Goal: Task Accomplishment & Management: Use online tool/utility

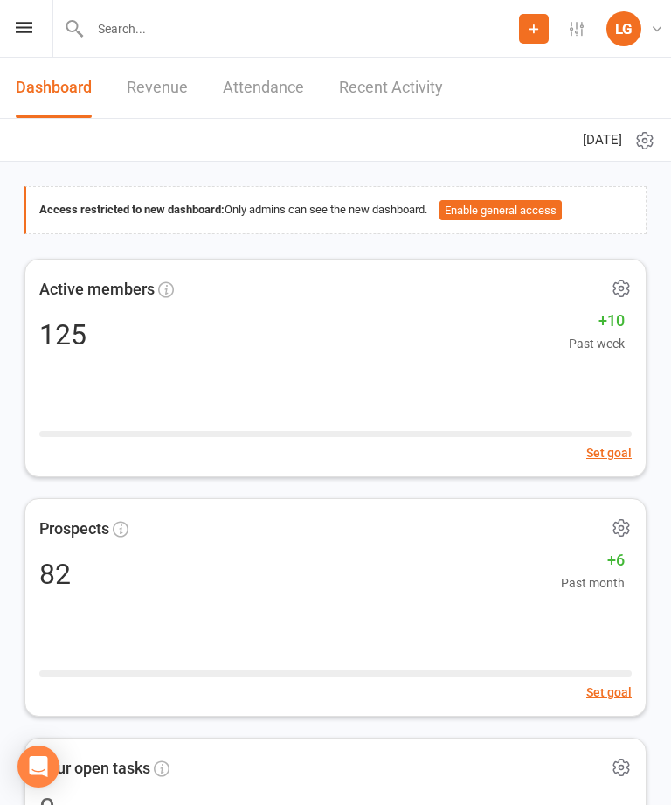
click at [31, 51] on div "Prospect Member Non-attending contact Class / event Appointment Task Membership…" at bounding box center [335, 29] width 671 height 58
click at [22, 32] on icon at bounding box center [24, 27] width 17 height 11
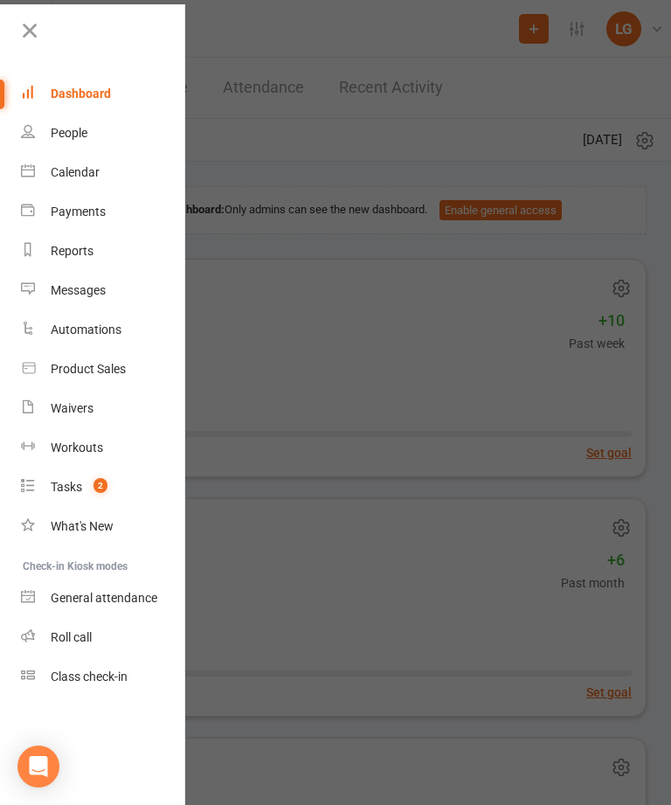
click at [103, 184] on link "Calendar" at bounding box center [103, 172] width 165 height 39
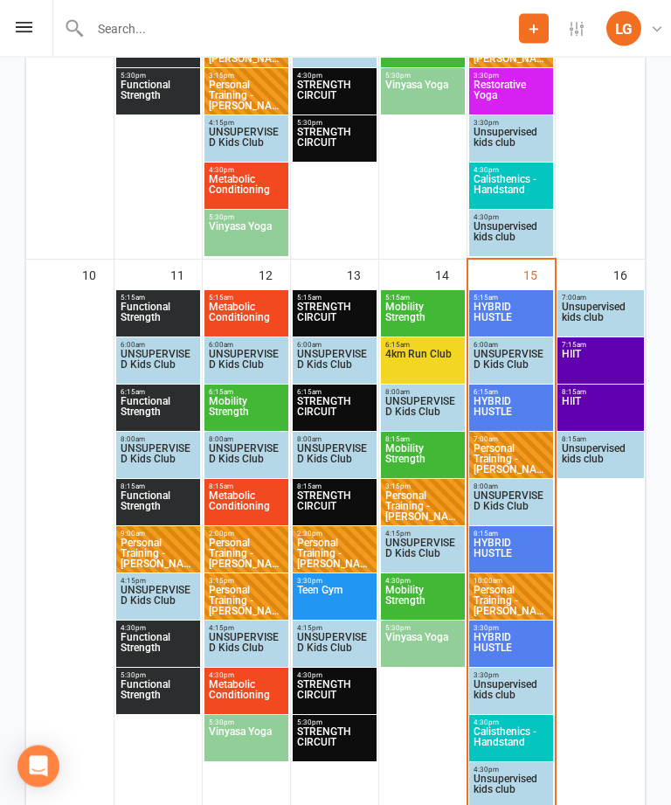
scroll to position [1418, 0]
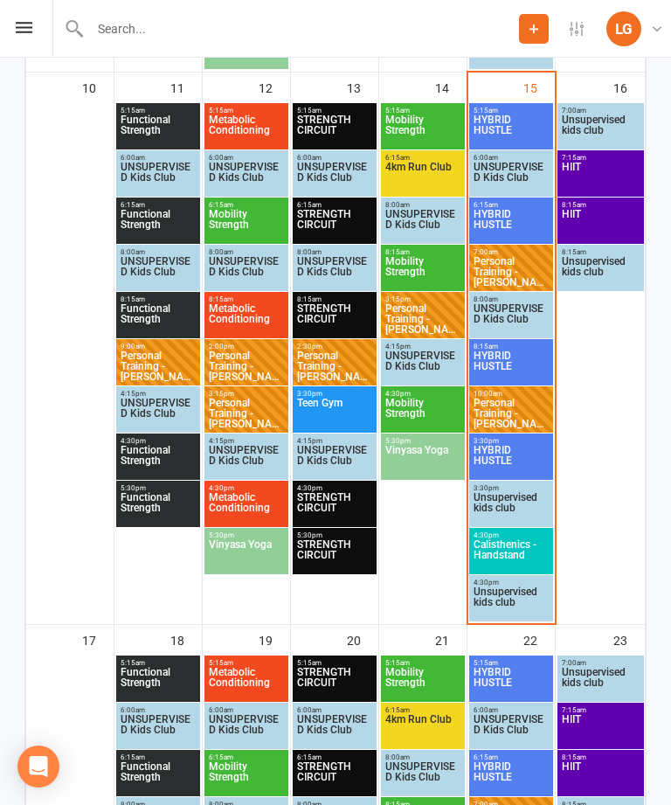
click at [518, 274] on span "Personal Training - [PERSON_NAME]" at bounding box center [511, 271] width 77 height 31
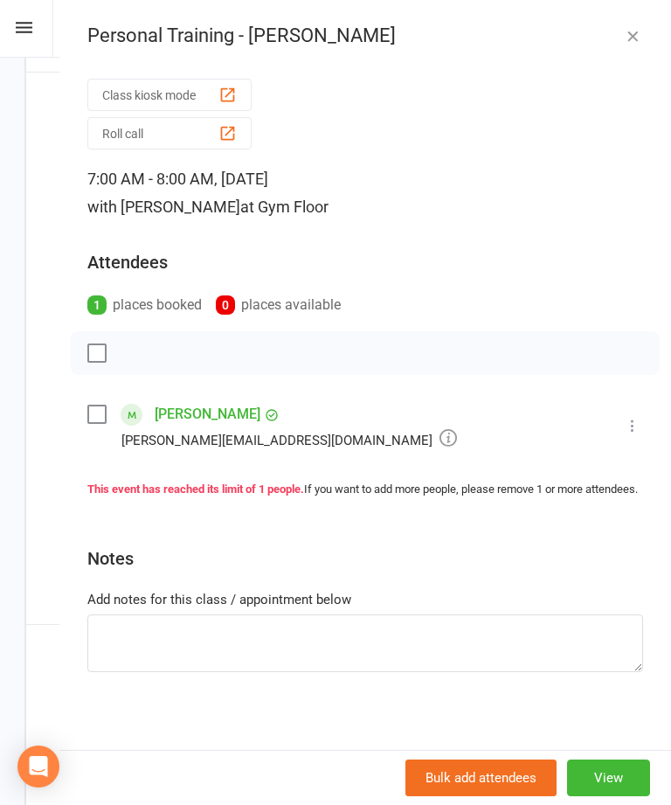
click at [639, 417] on button at bounding box center [632, 425] width 21 height 21
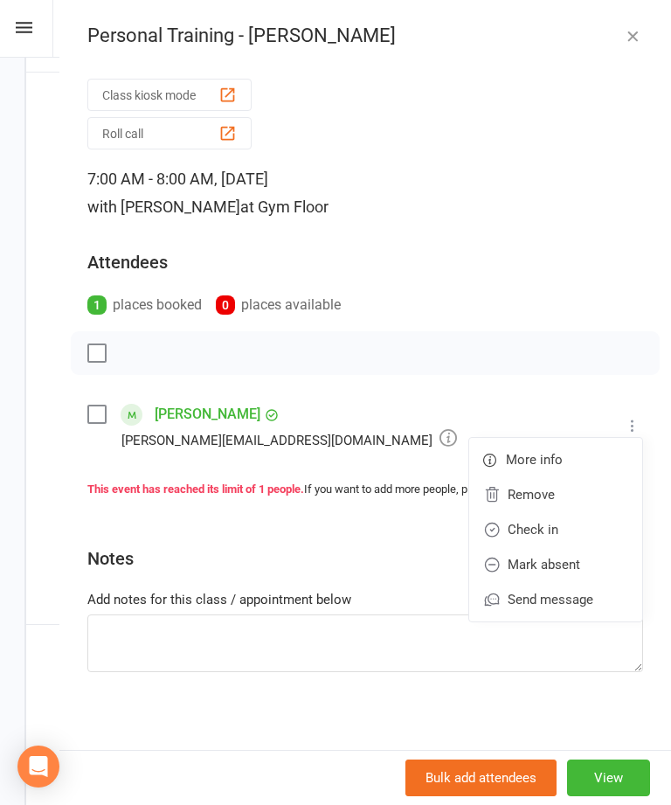
click at [555, 532] on link "Check in" at bounding box center [555, 529] width 173 height 35
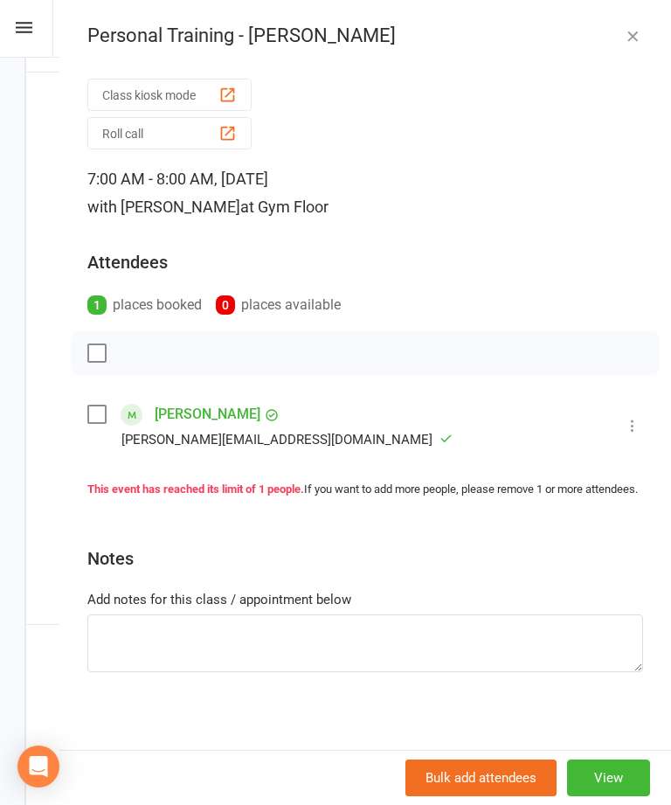
click at [642, 35] on button "button" at bounding box center [632, 35] width 21 height 21
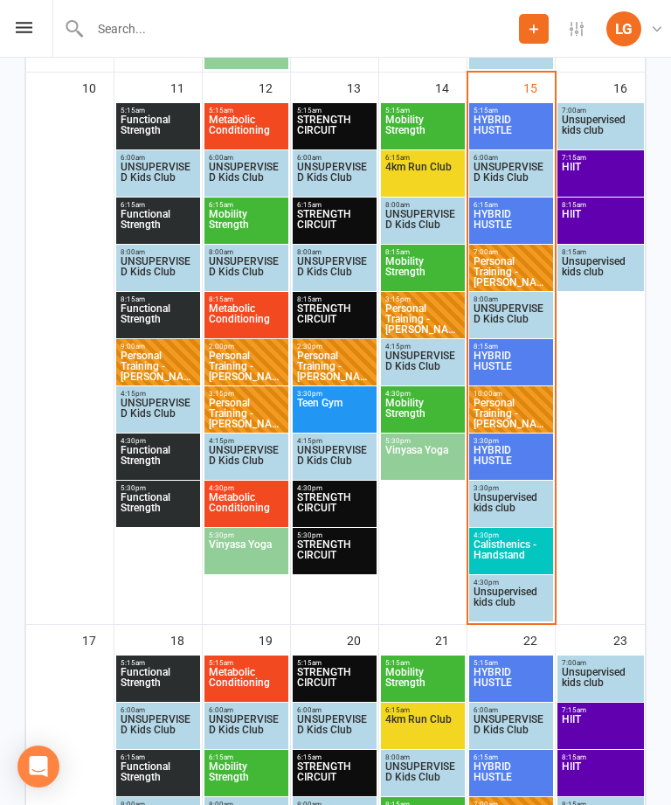
click at [518, 351] on span "HYBRID HUSTLE" at bounding box center [511, 366] width 77 height 31
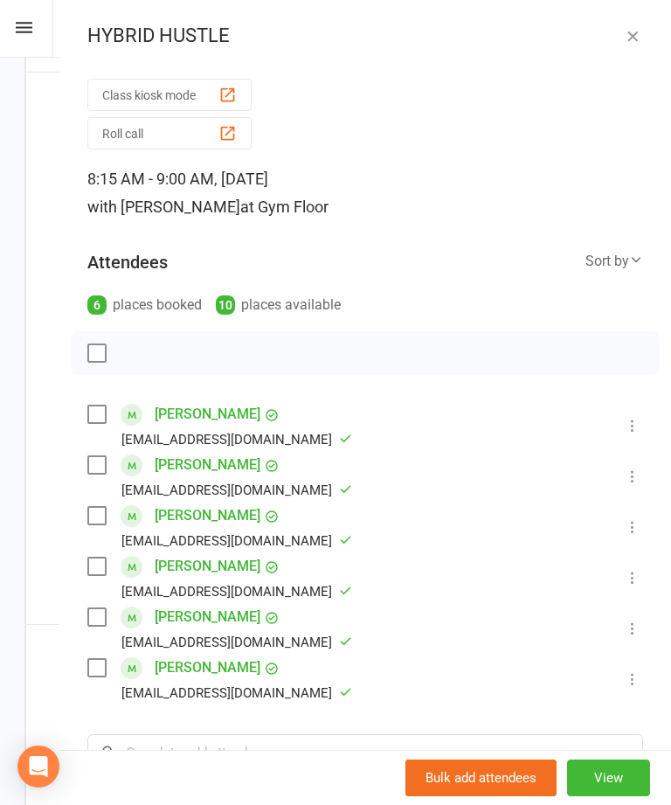
click at [646, 28] on div "HYBRID HUSTLE" at bounding box center [365, 35] width 612 height 23
click at [623, 35] on button "button" at bounding box center [632, 35] width 21 height 21
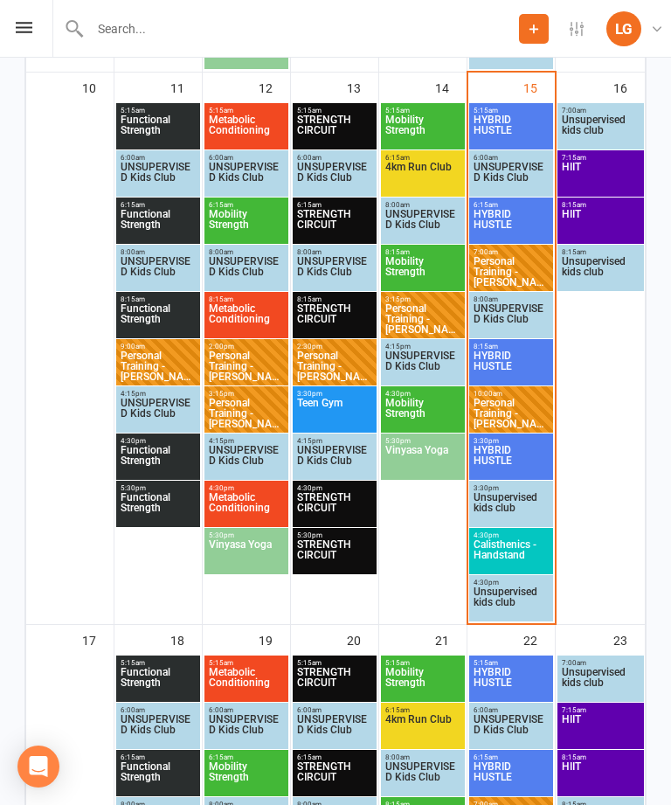
click at [525, 446] on span "HYBRID HUSTLE" at bounding box center [511, 460] width 77 height 31
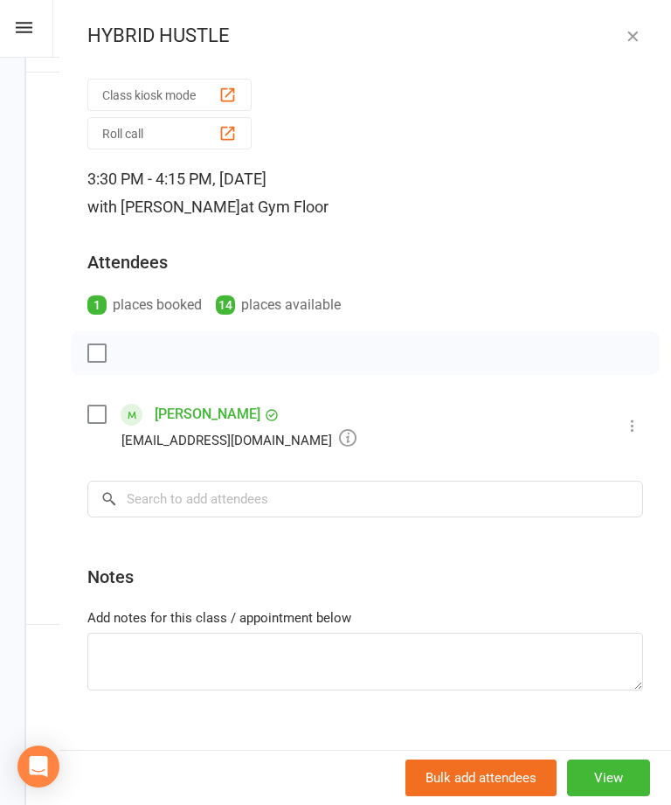
click at [647, 15] on div "HYBRID HUSTLE Class kiosk mode Roll call 3:30 PM - 4:15 PM, [DATE] with [PERSON…" at bounding box center [365, 402] width 612 height 805
click at [632, 34] on icon "button" at bounding box center [632, 35] width 17 height 17
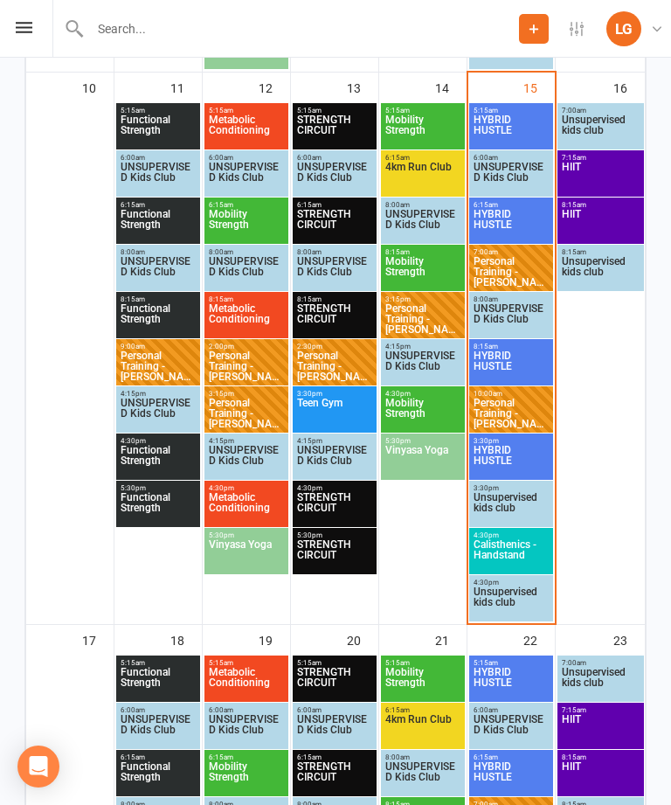
click at [526, 402] on span "Personal Training - [PERSON_NAME]" at bounding box center [511, 413] width 77 height 31
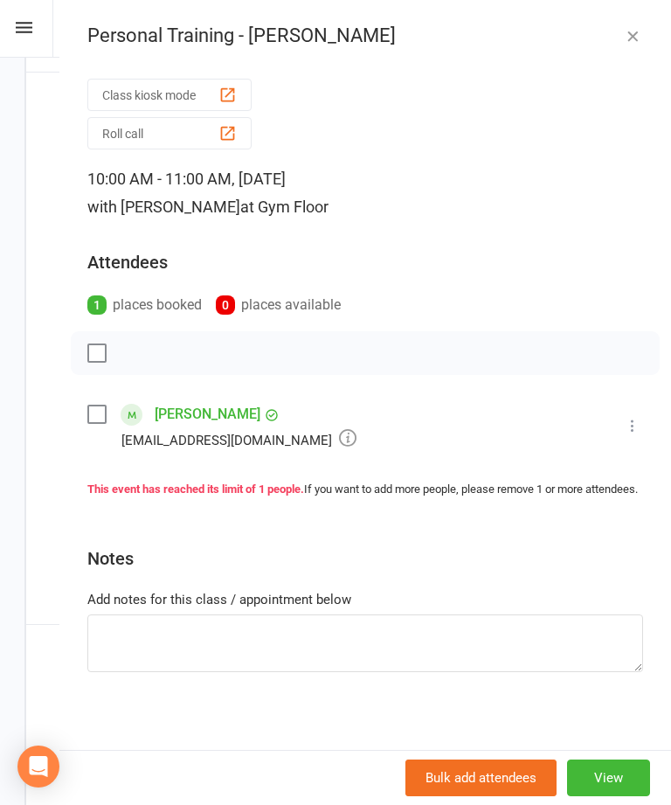
click at [634, 32] on icon "button" at bounding box center [632, 35] width 17 height 17
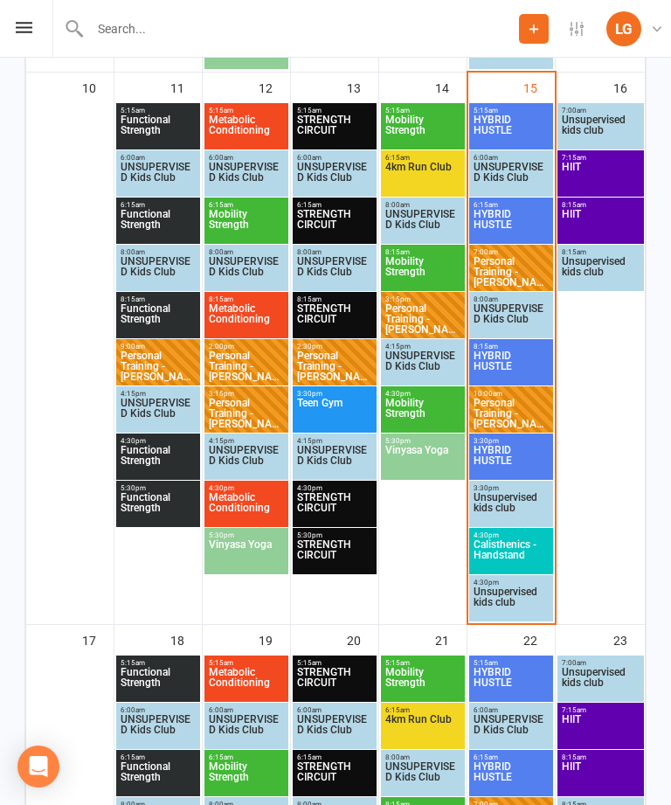
click at [519, 540] on span "Calisthenics - Handstand" at bounding box center [511, 554] width 77 height 31
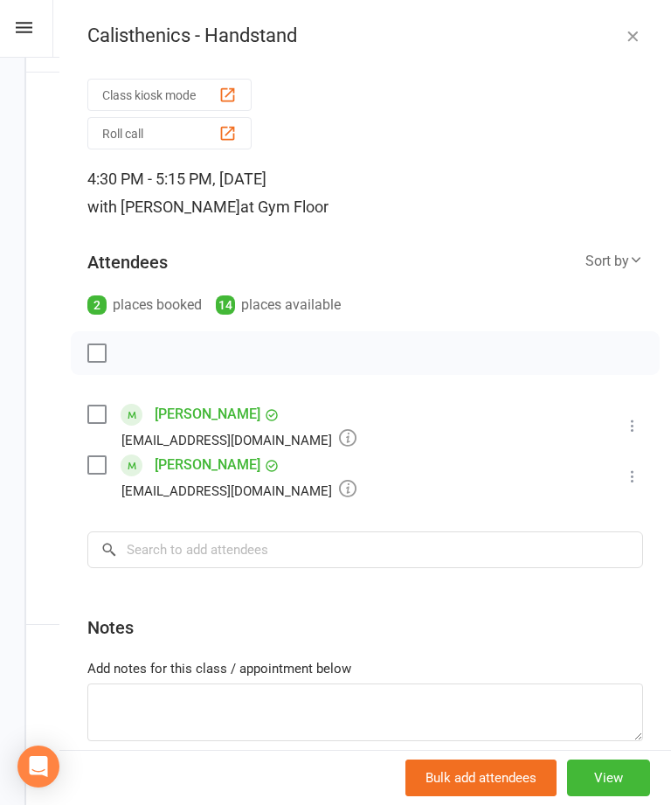
click at [624, 43] on icon "button" at bounding box center [632, 35] width 17 height 17
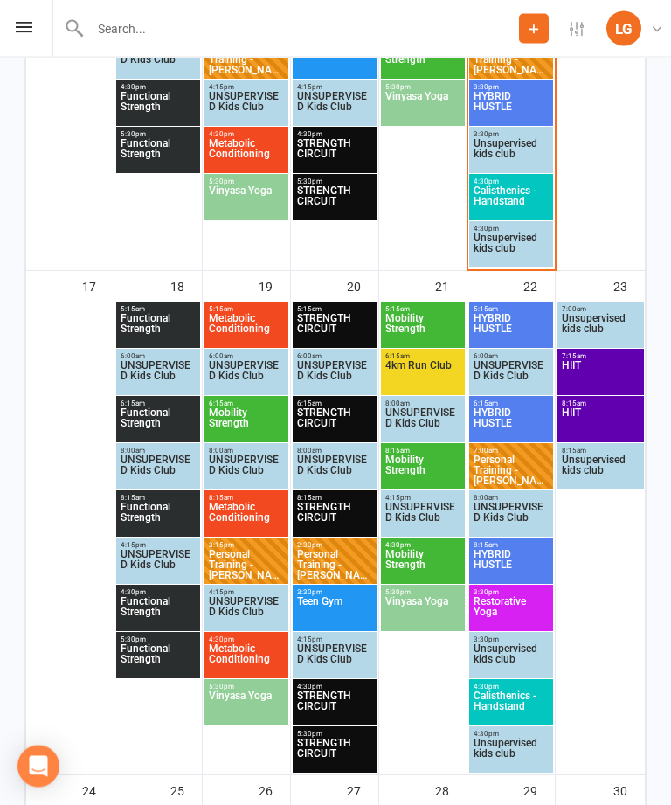
scroll to position [1793, 0]
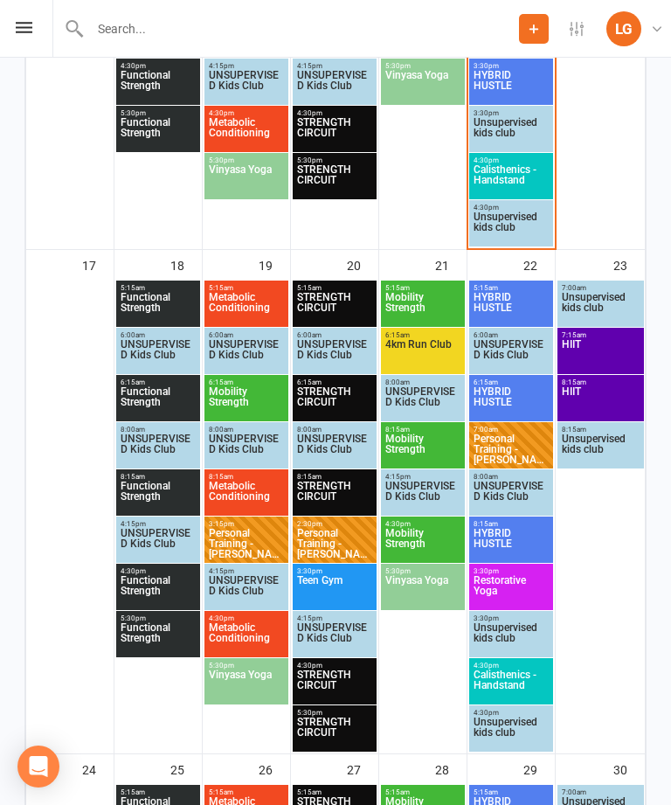
click at [527, 575] on span "Restorative Yoga" at bounding box center [511, 590] width 77 height 31
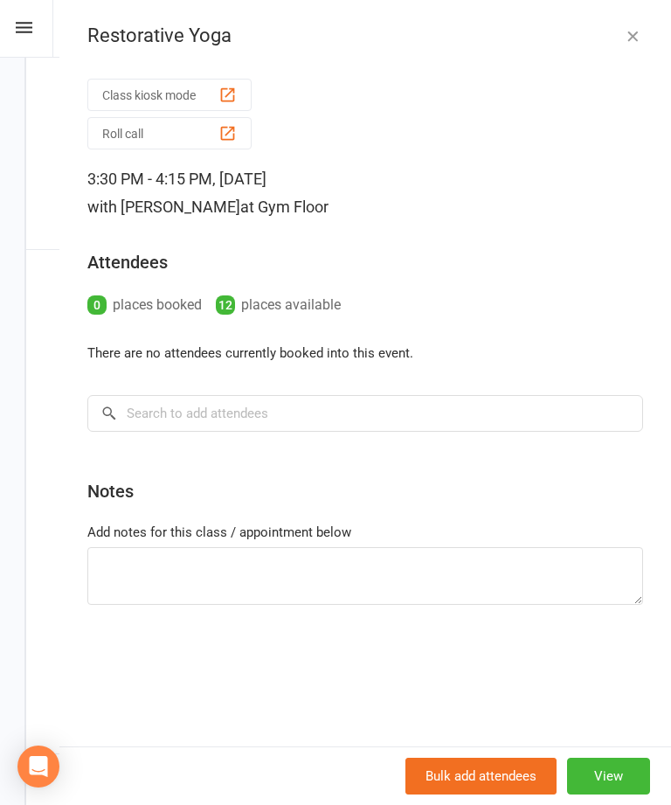
click at [623, 45] on button "button" at bounding box center [632, 35] width 21 height 21
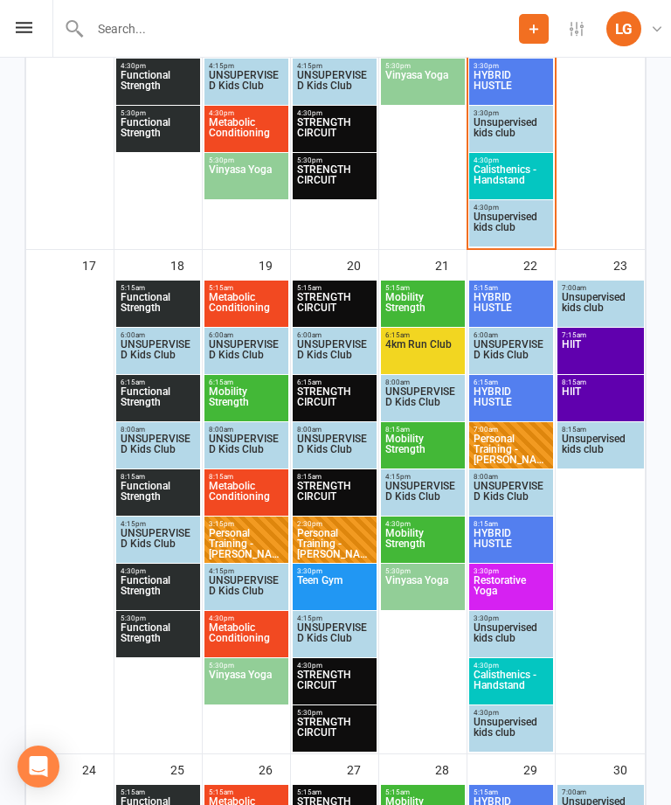
click at [516, 671] on span "Calisthenics - Handstand" at bounding box center [511, 685] width 77 height 31
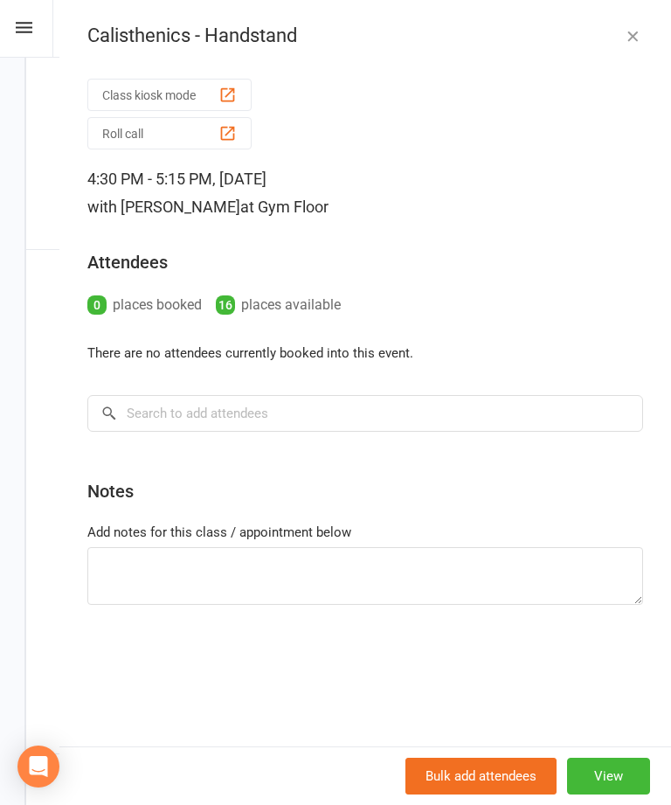
click at [641, 40] on icon "button" at bounding box center [632, 35] width 17 height 17
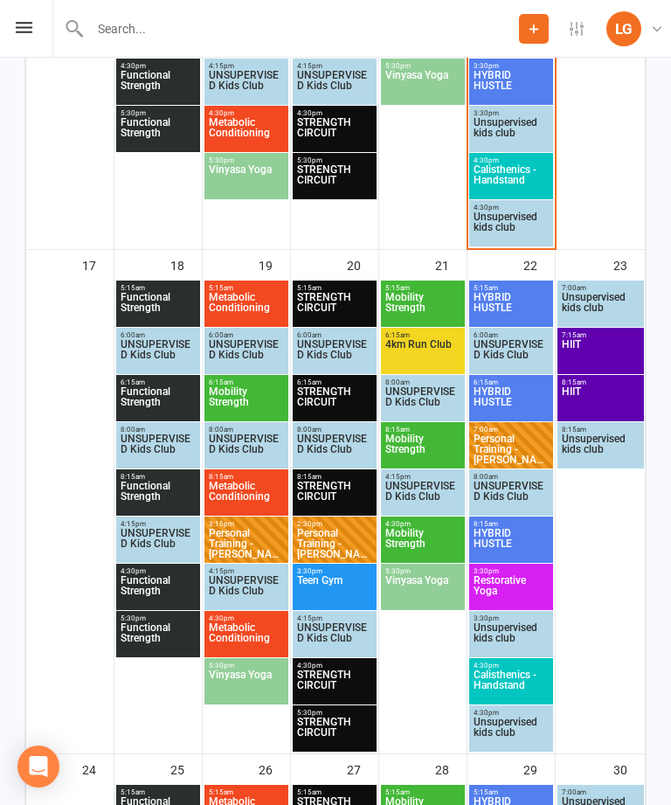
click at [168, 308] on span "Functional Strength" at bounding box center [158, 307] width 77 height 31
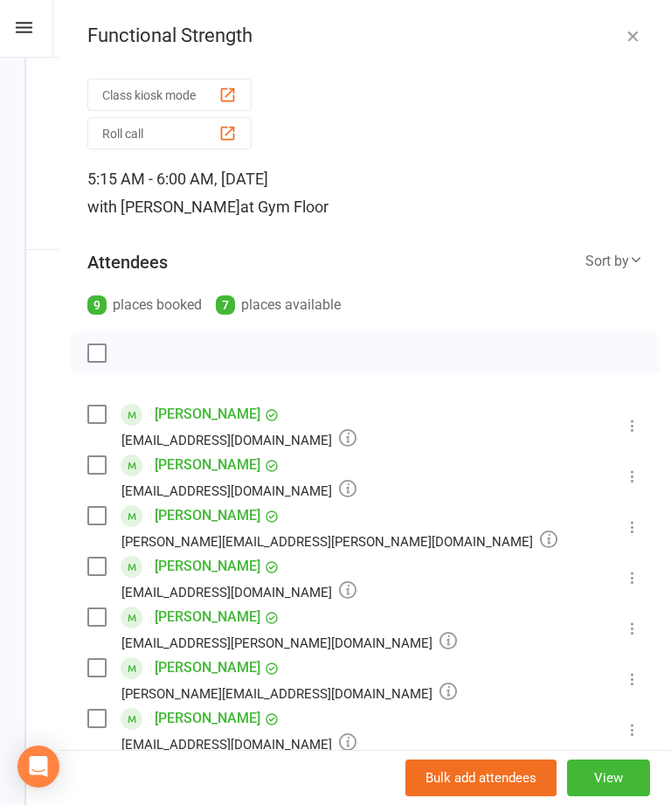
click at [634, 36] on icon "button" at bounding box center [632, 35] width 17 height 17
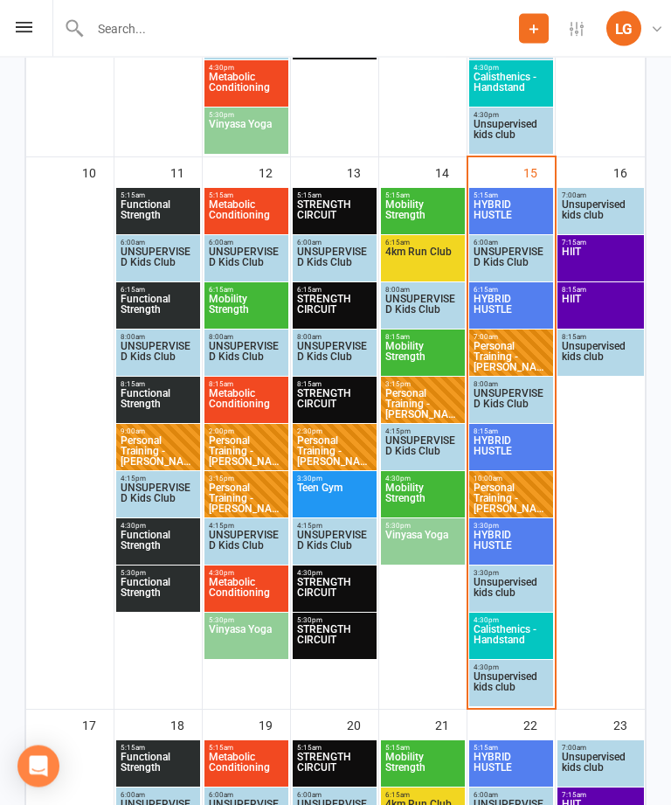
scroll to position [1334, 0]
